Goal: Task Accomplishment & Management: Manage account settings

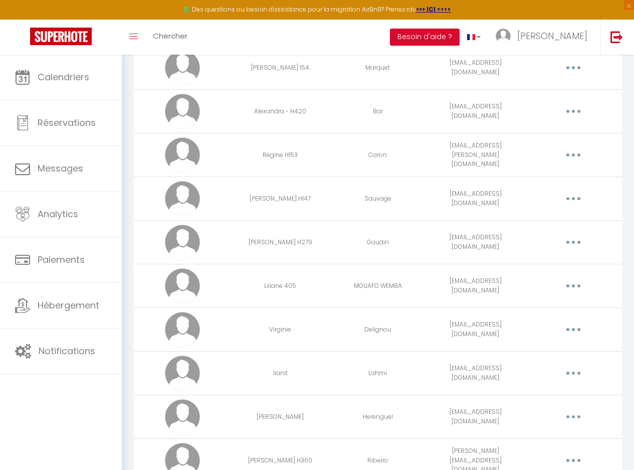
scroll to position [1446, 0]
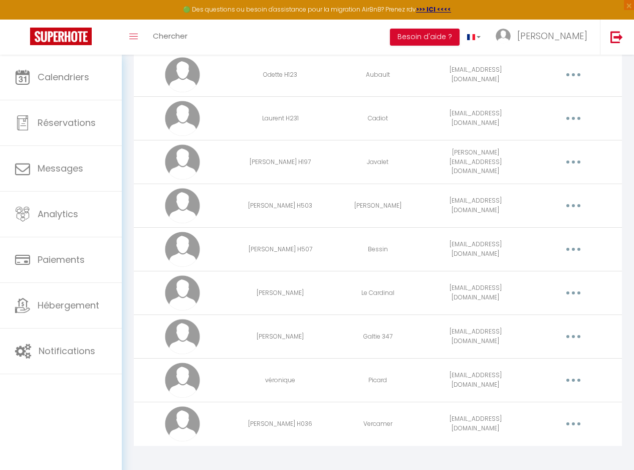
click at [567, 415] on button "button" at bounding box center [573, 423] width 27 height 19
click at [536, 443] on link "Editer" at bounding box center [547, 448] width 74 height 17
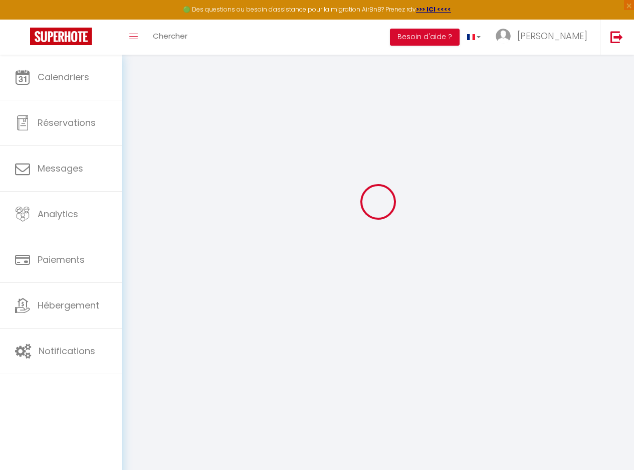
type input "[PERSON_NAME] H036"
type input "Vercamer"
type input "[EMAIL_ADDRESS][DOMAIN_NAME]"
type textarea "[URL][DOMAIN_NAME]"
checkbox input "false"
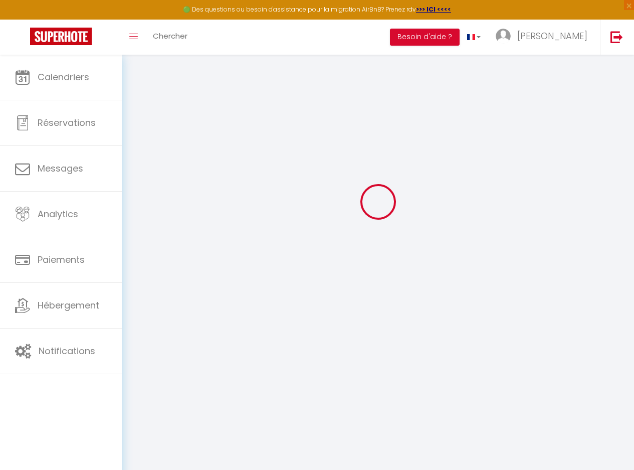
checkbox input "false"
checkbox input "true"
checkbox input "false"
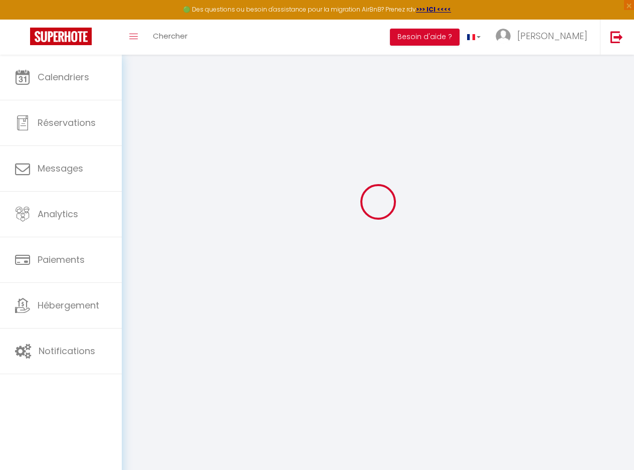
checkbox input "true"
checkbox input "false"
checkbox input "true"
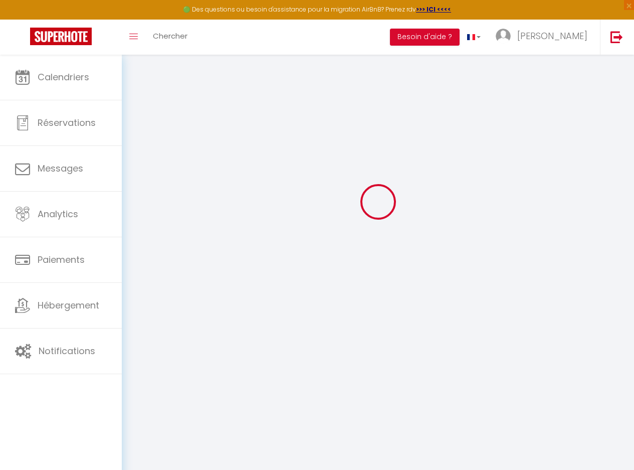
checkbox input "true"
checkbox input "false"
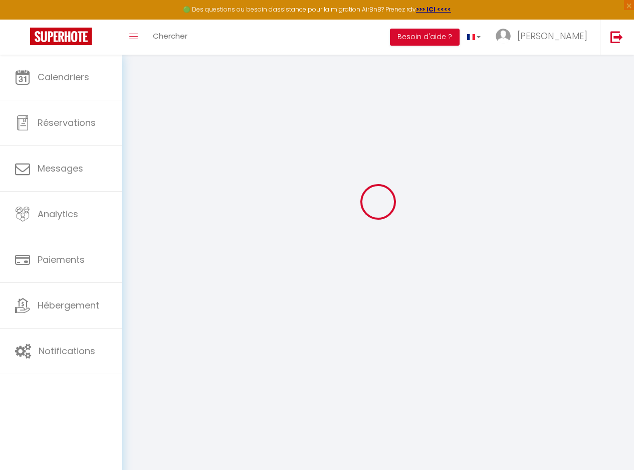
checkbox input "false"
select select
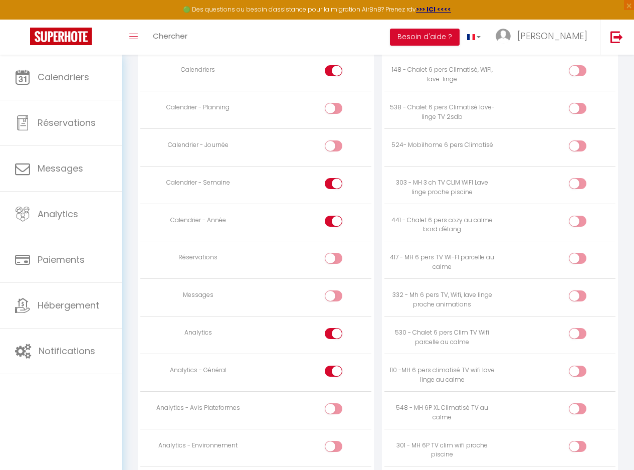
scroll to position [589, 0]
